Goal: Task Accomplishment & Management: Complete application form

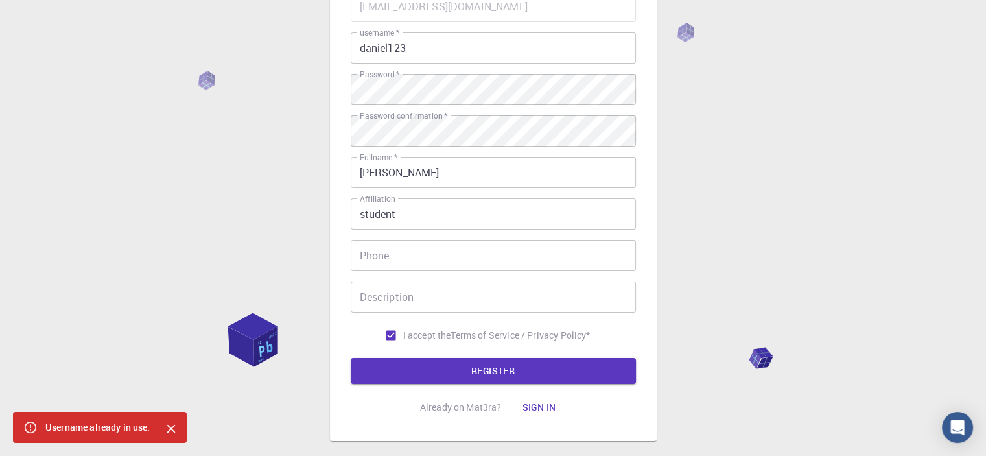
scroll to position [204, 0]
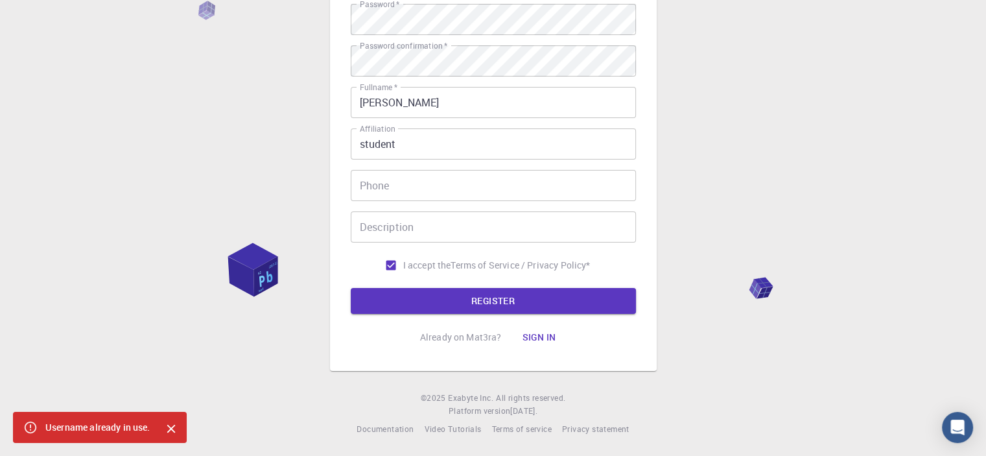
click at [530, 329] on button "Sign in" at bounding box center [538, 337] width 54 height 26
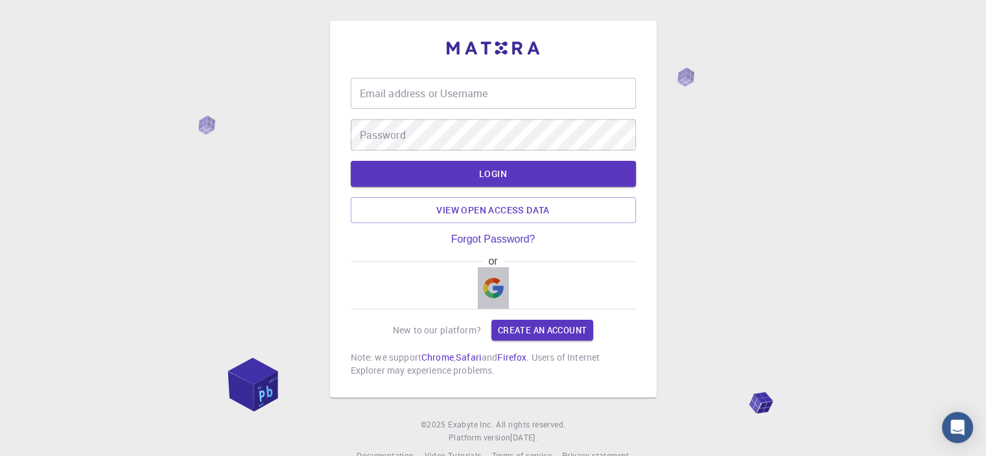
click at [484, 277] on img "button" at bounding box center [493, 287] width 21 height 21
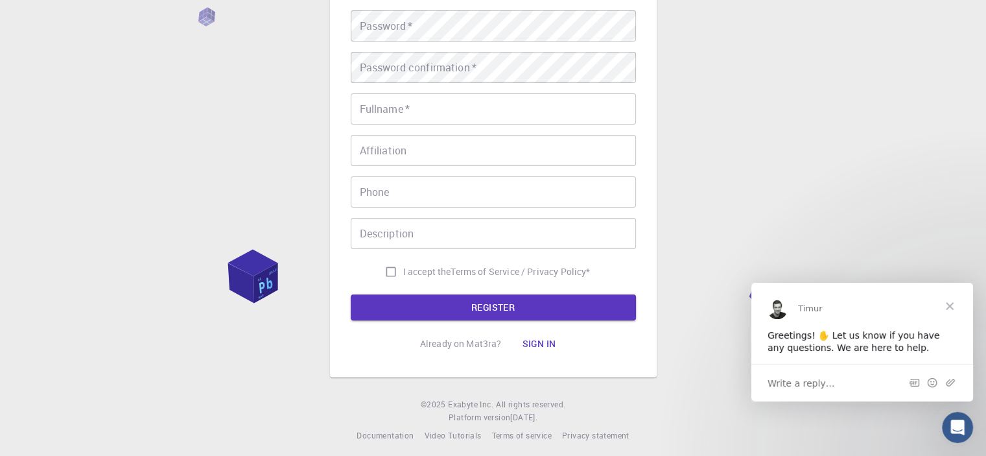
scroll to position [204, 0]
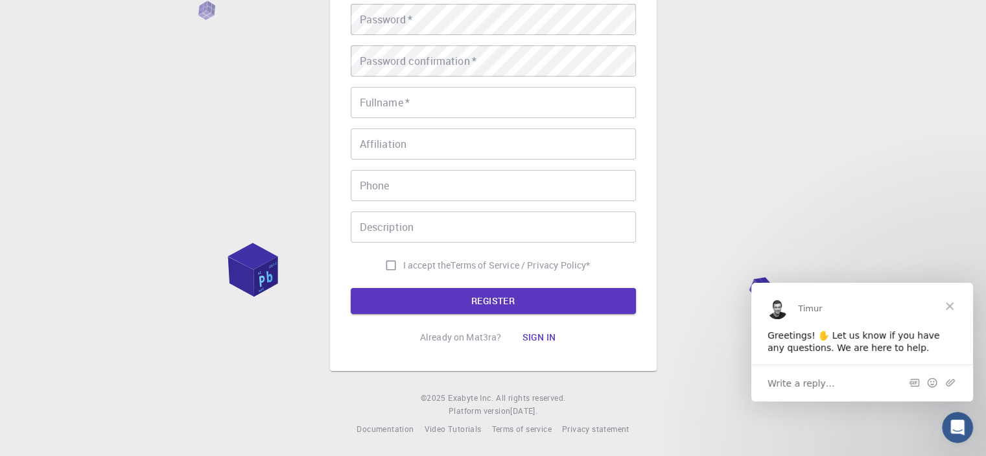
click at [532, 342] on button "Sign in" at bounding box center [538, 337] width 54 height 26
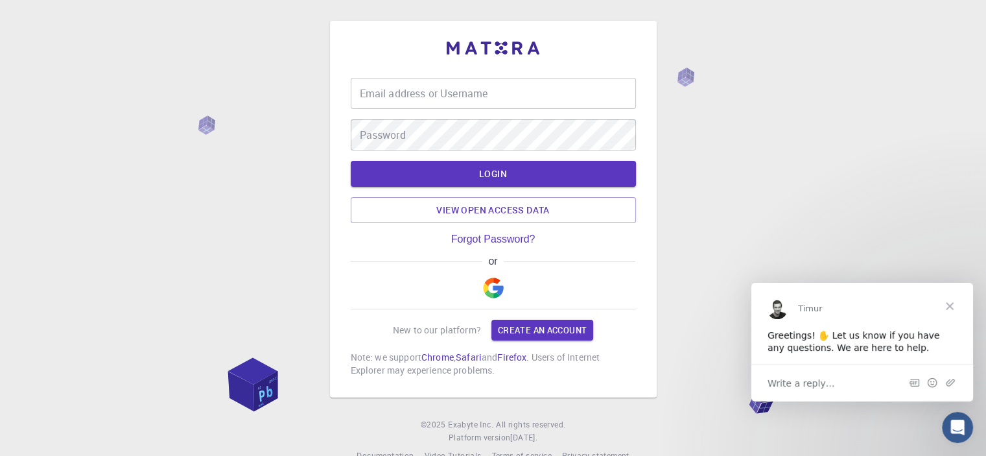
click at [498, 85] on input "Email address or Username" at bounding box center [493, 93] width 285 height 31
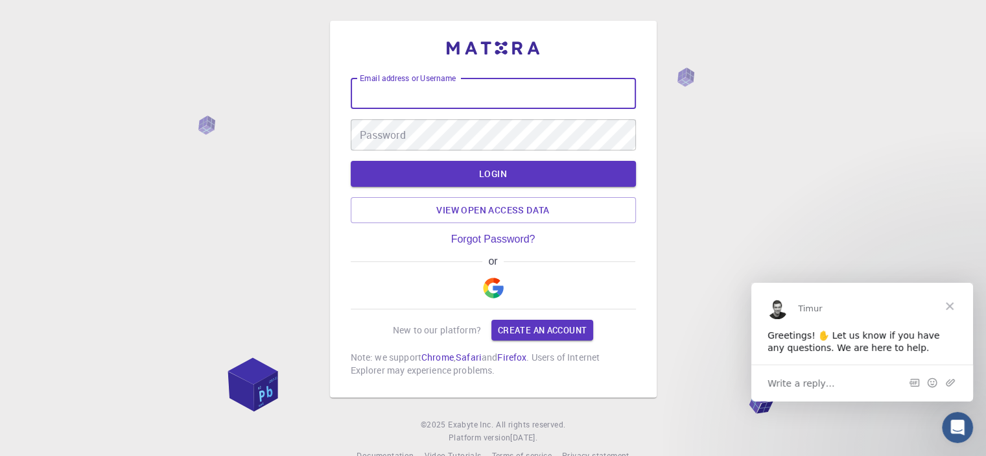
click at [497, 88] on input "Email address or Username" at bounding box center [493, 93] width 285 height 31
type input "[EMAIL_ADDRESS][DOMAIN_NAME]"
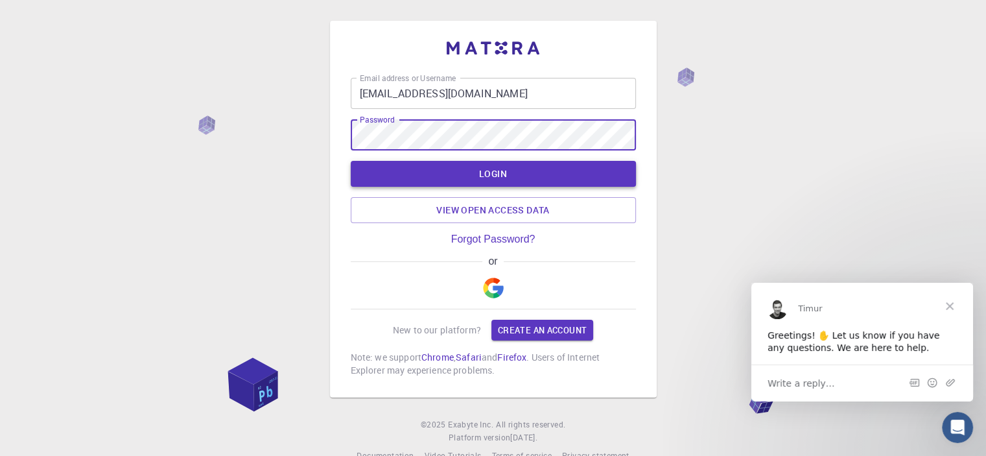
click at [406, 176] on button "LOGIN" at bounding box center [493, 174] width 285 height 26
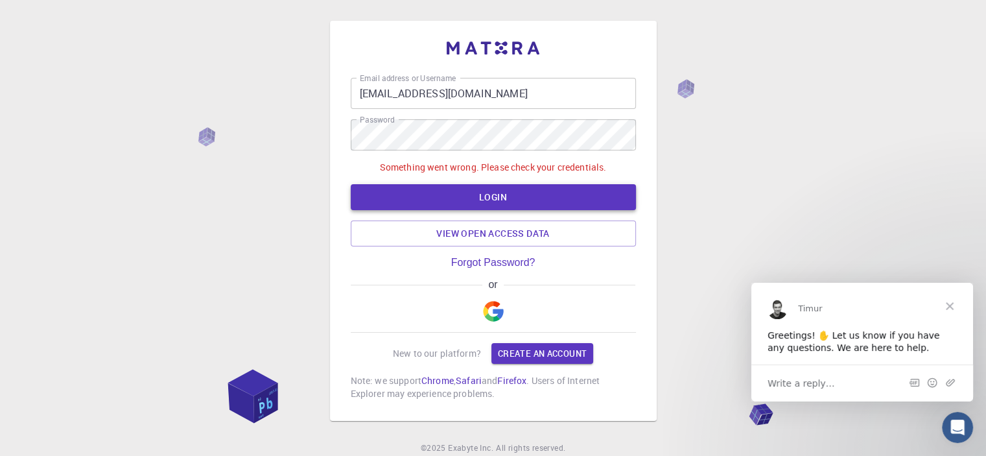
click at [443, 189] on button "LOGIN" at bounding box center [493, 197] width 285 height 26
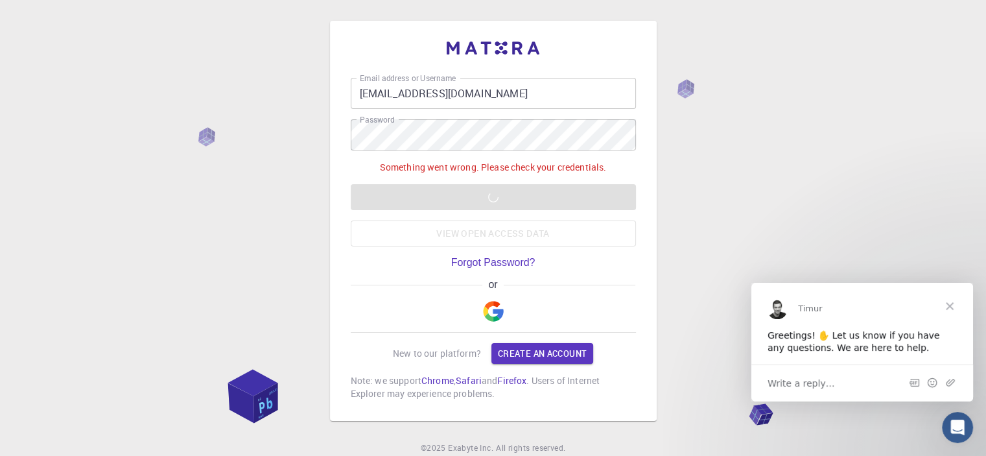
click at [443, 189] on div "Something went wrong. Please check your credentials. LOGIN View open access data" at bounding box center [493, 204] width 285 height 86
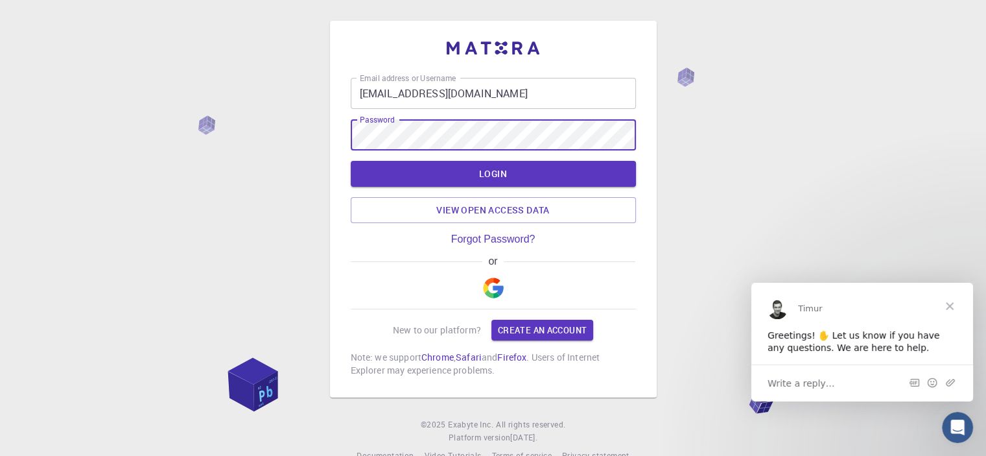
click at [351, 161] on button "LOGIN" at bounding box center [493, 174] width 285 height 26
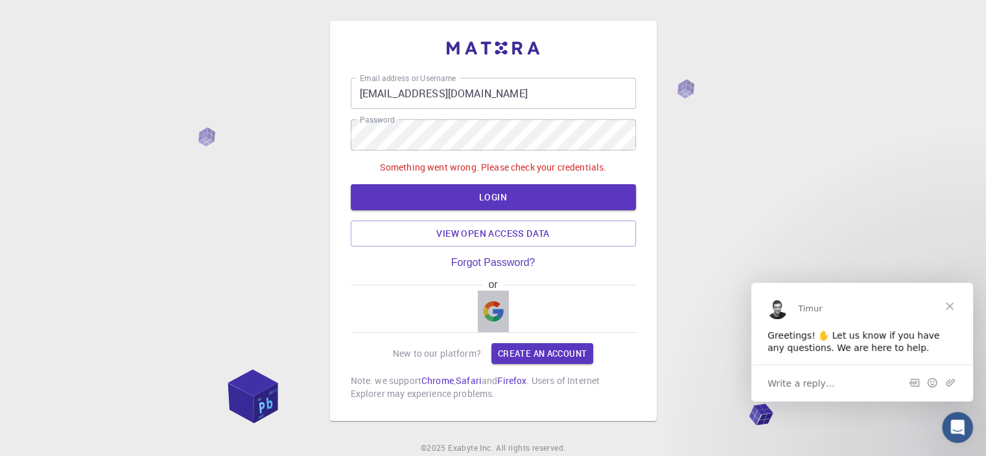
click at [486, 309] on img "button" at bounding box center [493, 311] width 21 height 21
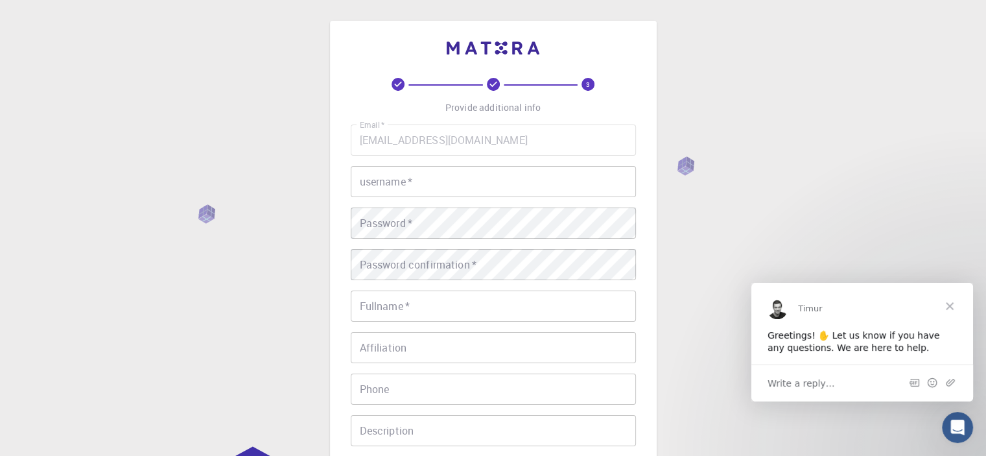
click at [446, 168] on input "username   *" at bounding box center [493, 181] width 285 height 31
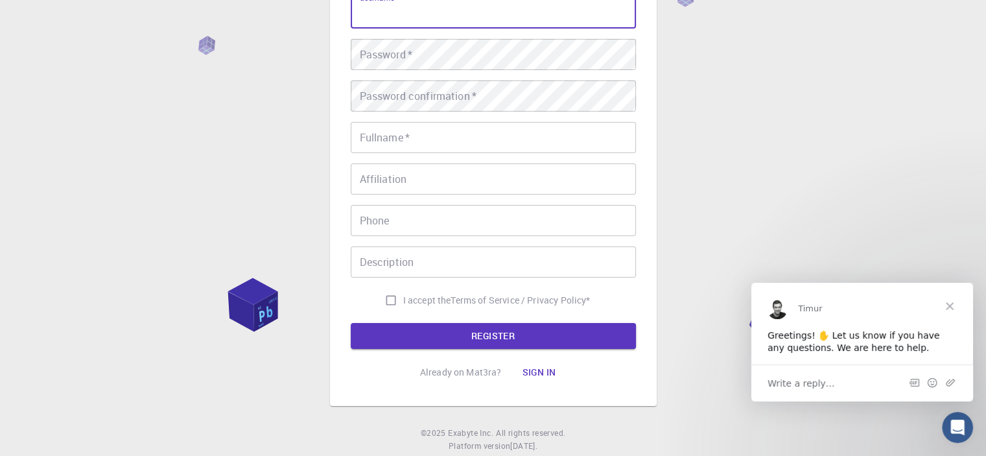
scroll to position [85, 0]
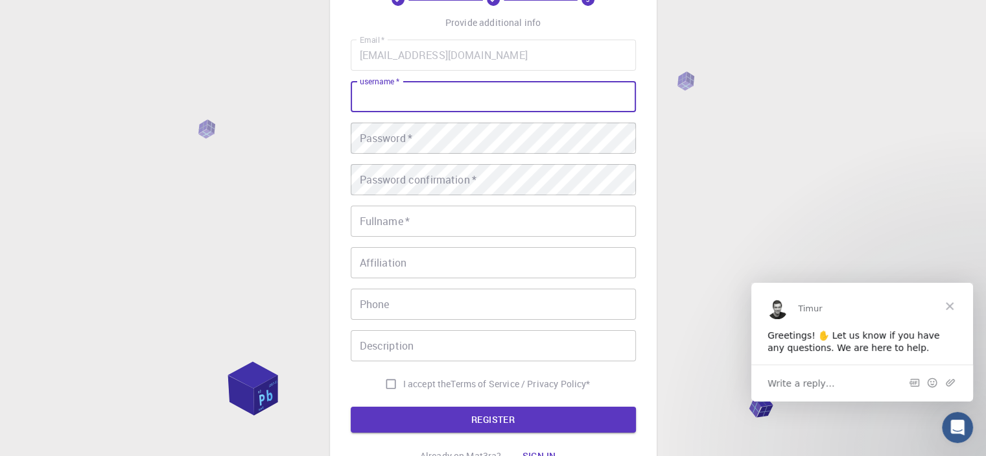
click at [436, 102] on input "username   *" at bounding box center [493, 96] width 285 height 31
click at [368, 103] on input "username   *" at bounding box center [493, 96] width 285 height 31
type input "[PERSON_NAME]"
click at [368, 125] on div "Password   * Password   *" at bounding box center [493, 138] width 285 height 31
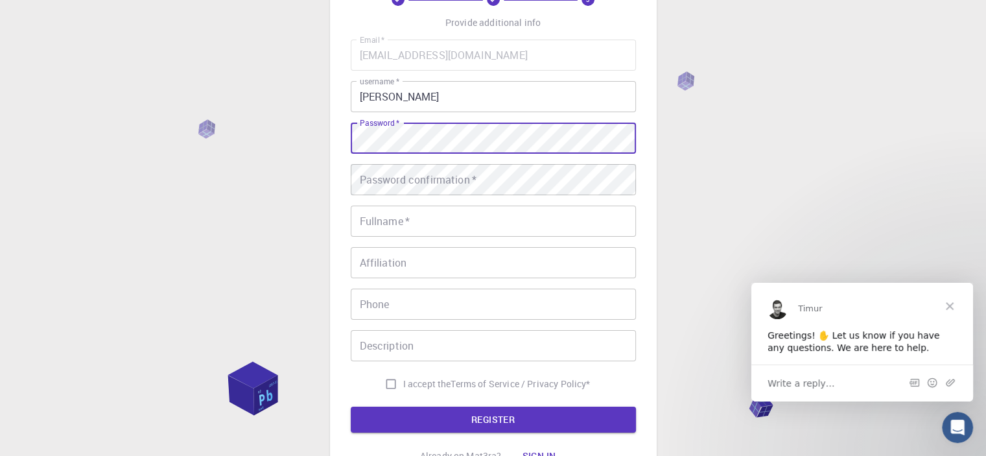
click at [449, 174] on div "Password confirmation   * Password confirmation   *" at bounding box center [493, 179] width 285 height 31
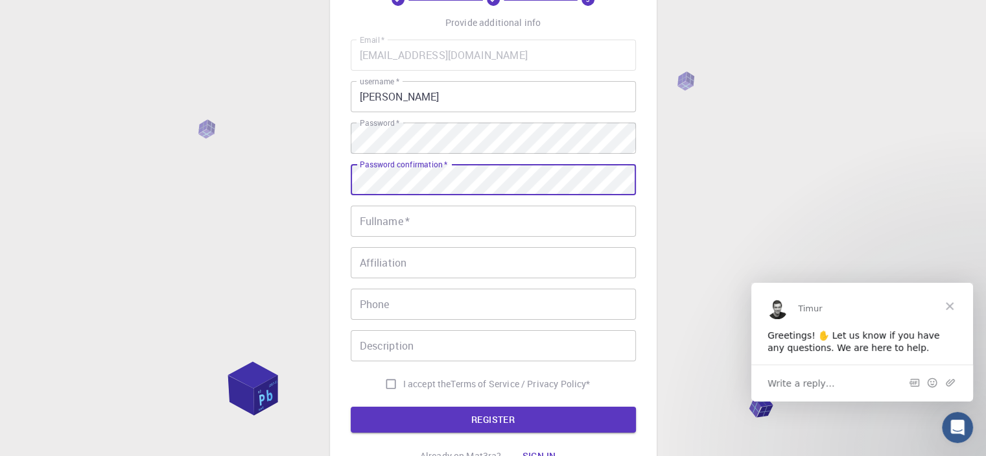
click at [392, 214] on div "Fullname   * Fullname   *" at bounding box center [493, 220] width 285 height 31
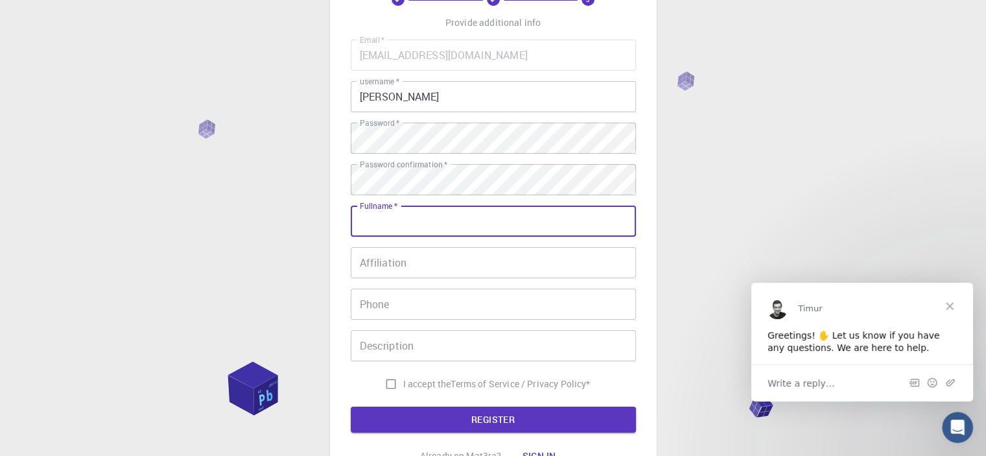
type input "[PERSON_NAME]"
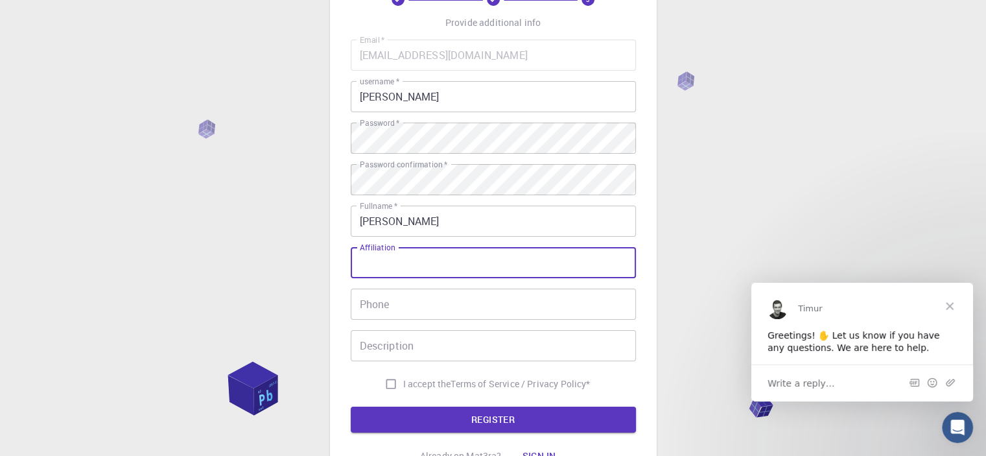
click at [430, 260] on input "Affiliation" at bounding box center [493, 262] width 285 height 31
type input "student"
click at [434, 300] on input "Phone" at bounding box center [493, 303] width 285 height 31
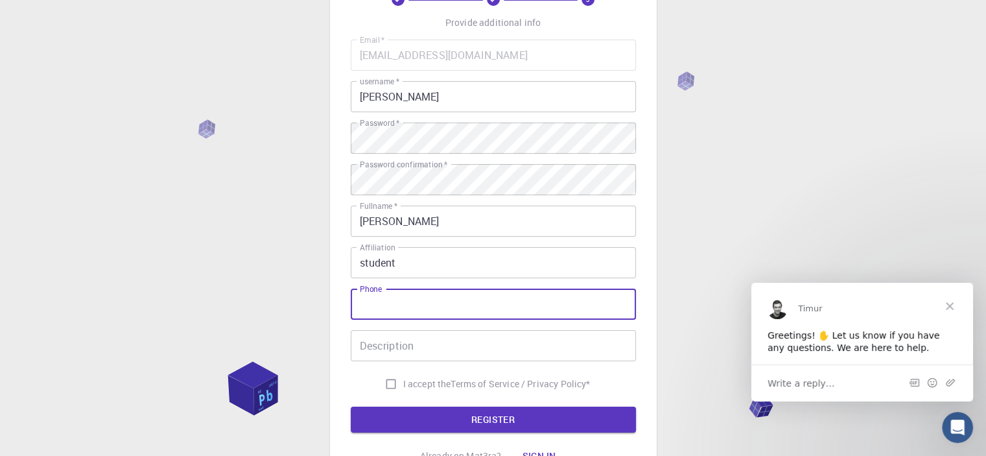
click at [386, 388] on input "I accept the Terms of Service / Privacy Policy *" at bounding box center [391, 383] width 25 height 25
checkbox input "true"
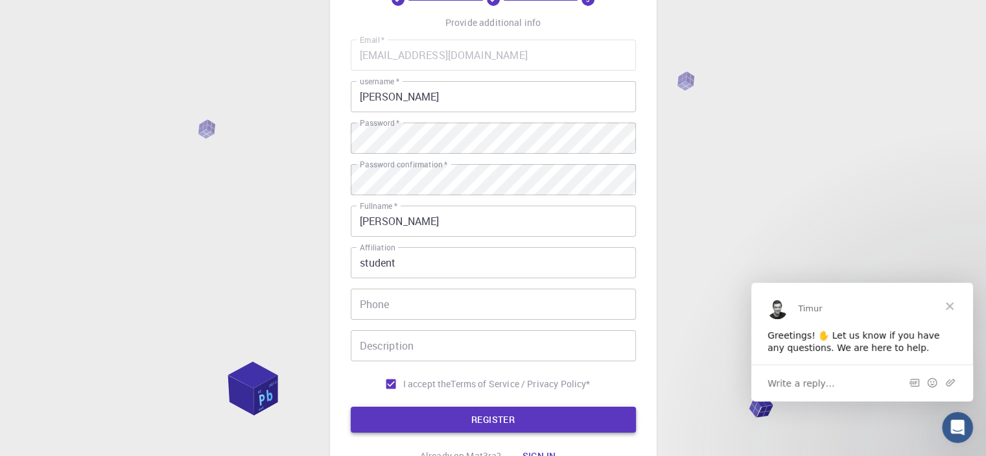
click at [393, 424] on button "REGISTER" at bounding box center [493, 419] width 285 height 26
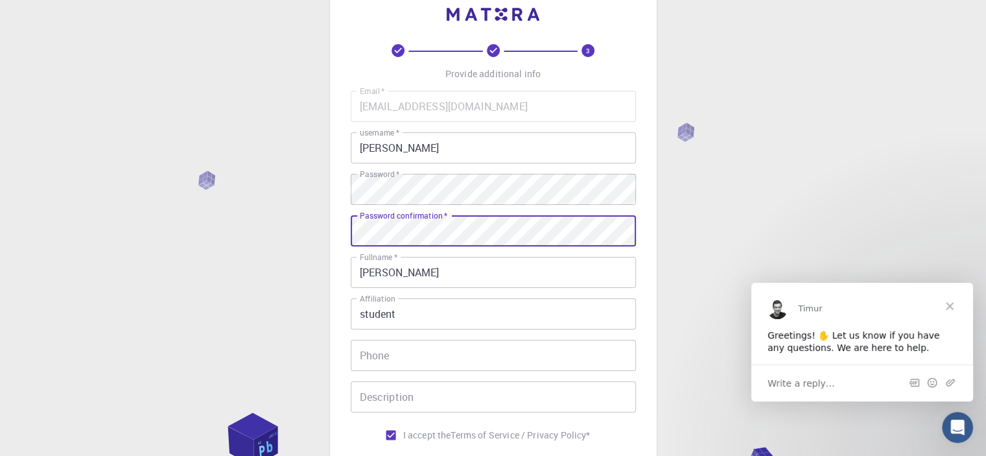
scroll to position [204, 0]
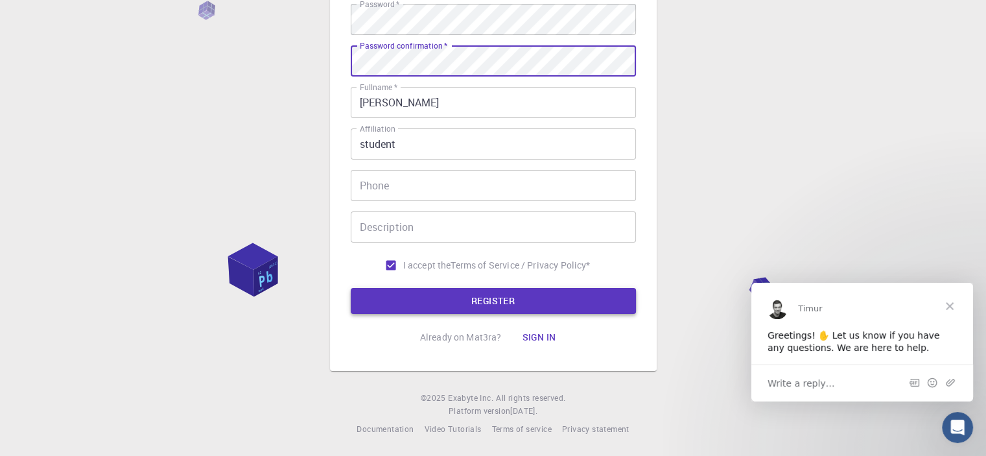
click at [410, 288] on button "REGISTER" at bounding box center [493, 301] width 285 height 26
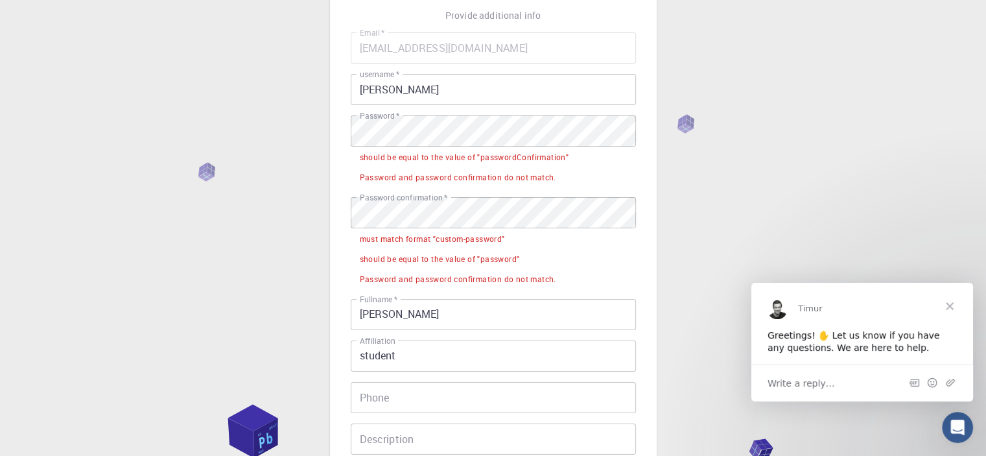
scroll to position [90, 0]
